Goal: Navigation & Orientation: Find specific page/section

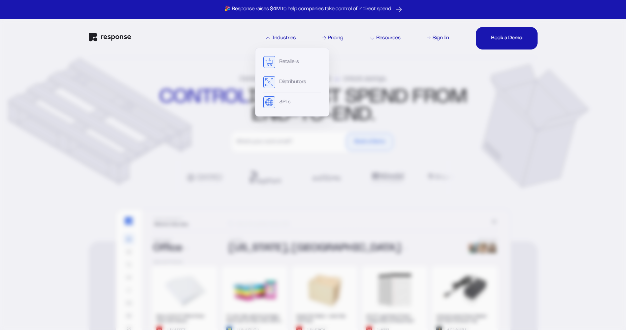
click at [267, 39] on icon at bounding box center [268, 38] width 4 height 4
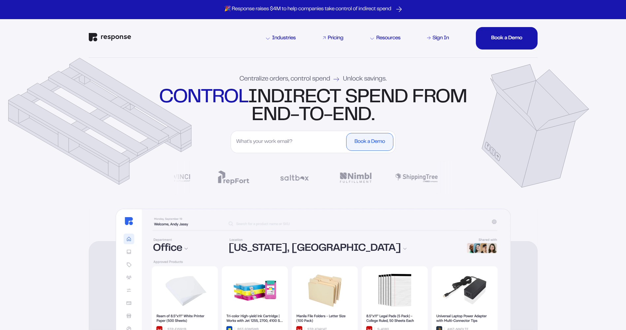
click at [325, 36] on icon at bounding box center [324, 37] width 3 height 3
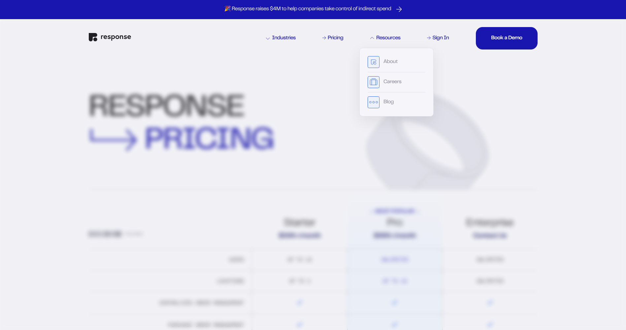
click at [371, 38] on icon at bounding box center [372, 38] width 4 height 2
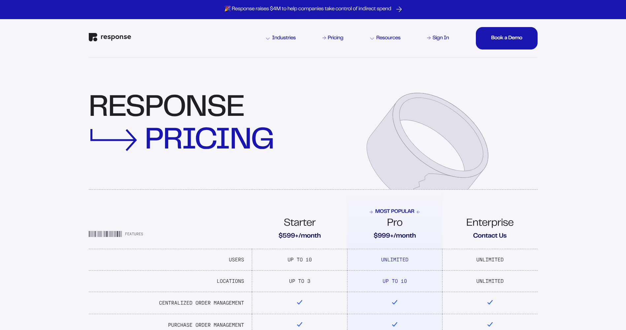
click at [371, 38] on icon at bounding box center [372, 39] width 4 height 2
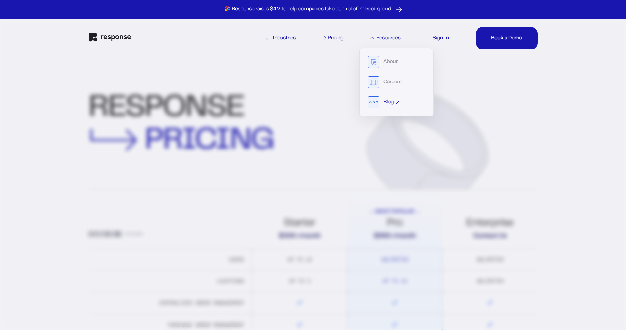
click at [389, 103] on div "Blog" at bounding box center [388, 102] width 10 height 5
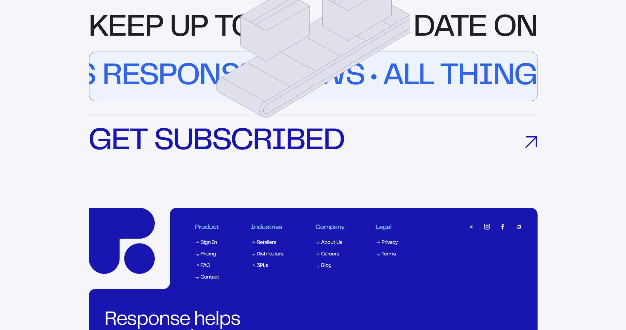
scroll to position [1154, 0]
